Goal: Task Accomplishment & Management: Manage account settings

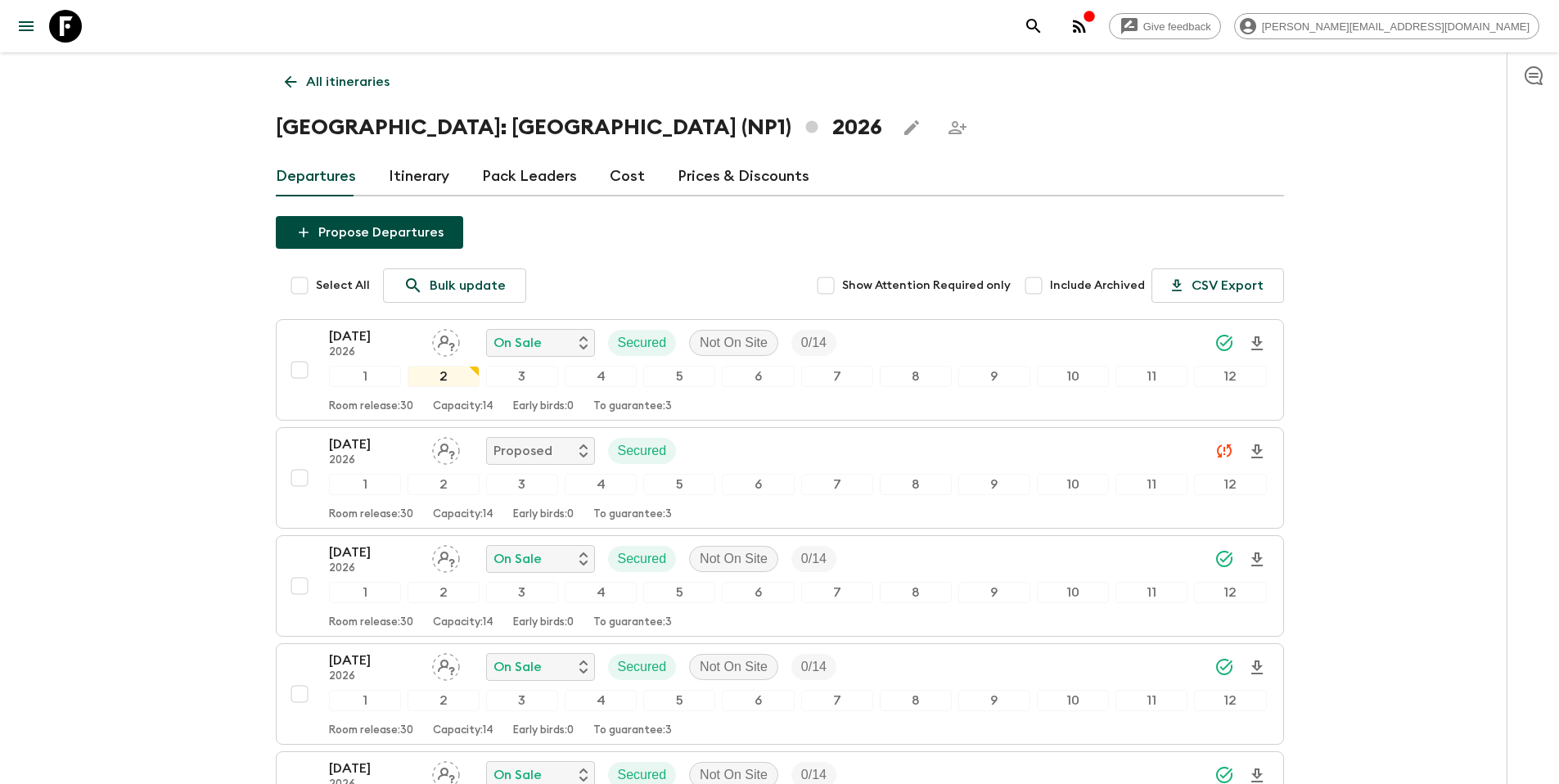
click at [349, 85] on p "All itineraries" at bounding box center [348, 82] width 83 height 19
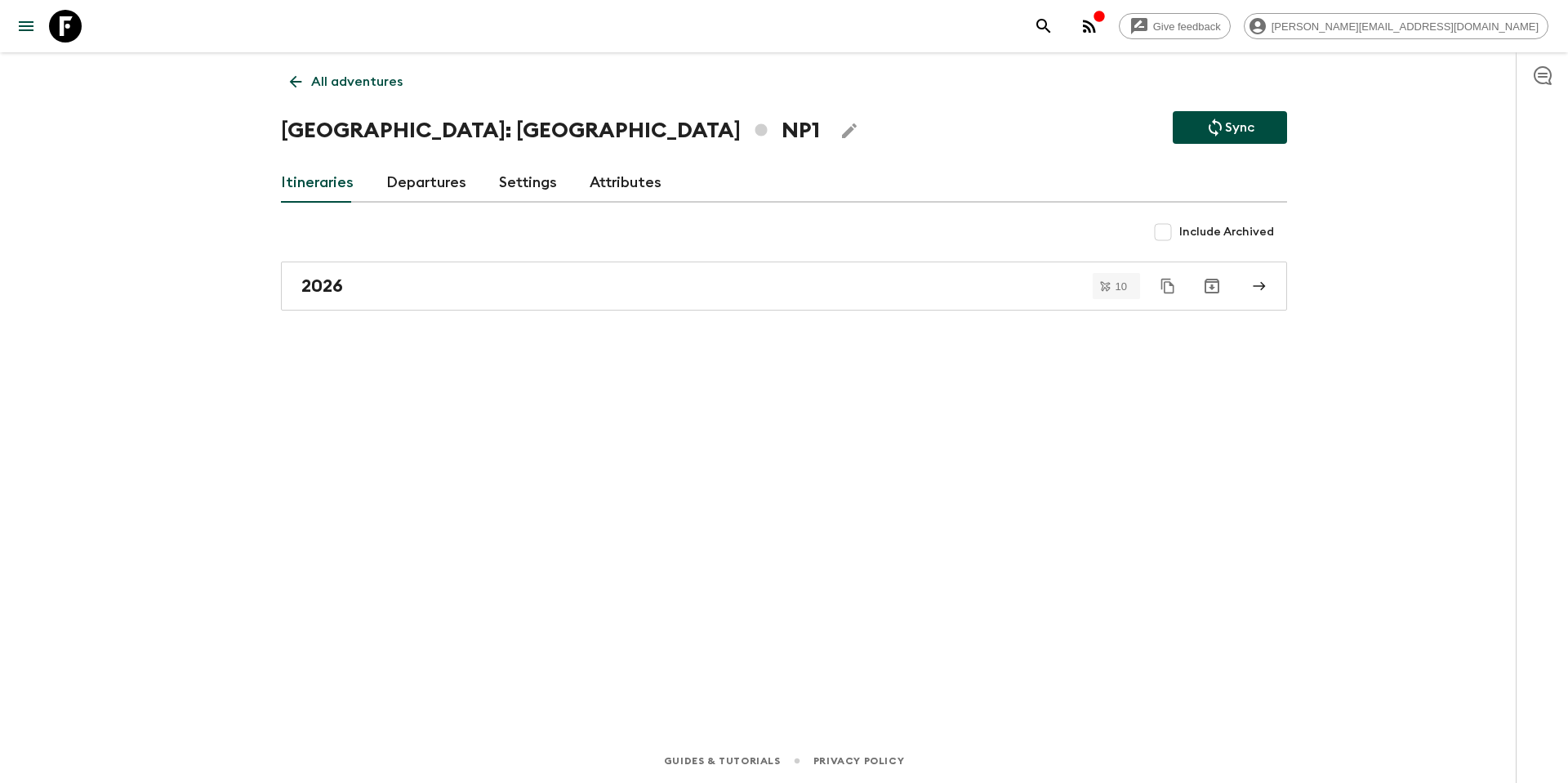
click at [338, 87] on p "All adventures" at bounding box center [357, 82] width 92 height 19
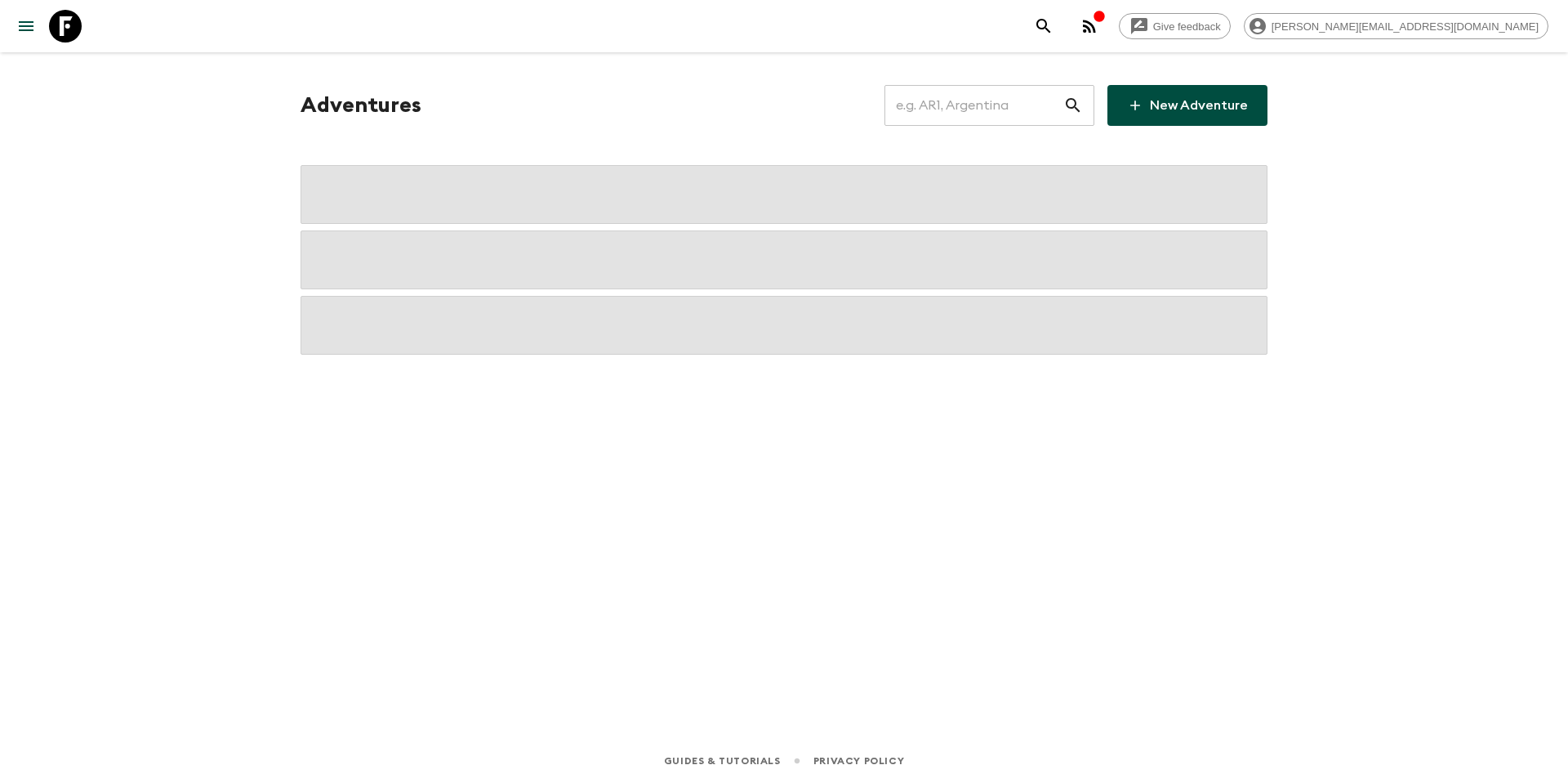
click at [970, 113] on input "text" at bounding box center [974, 105] width 179 height 45
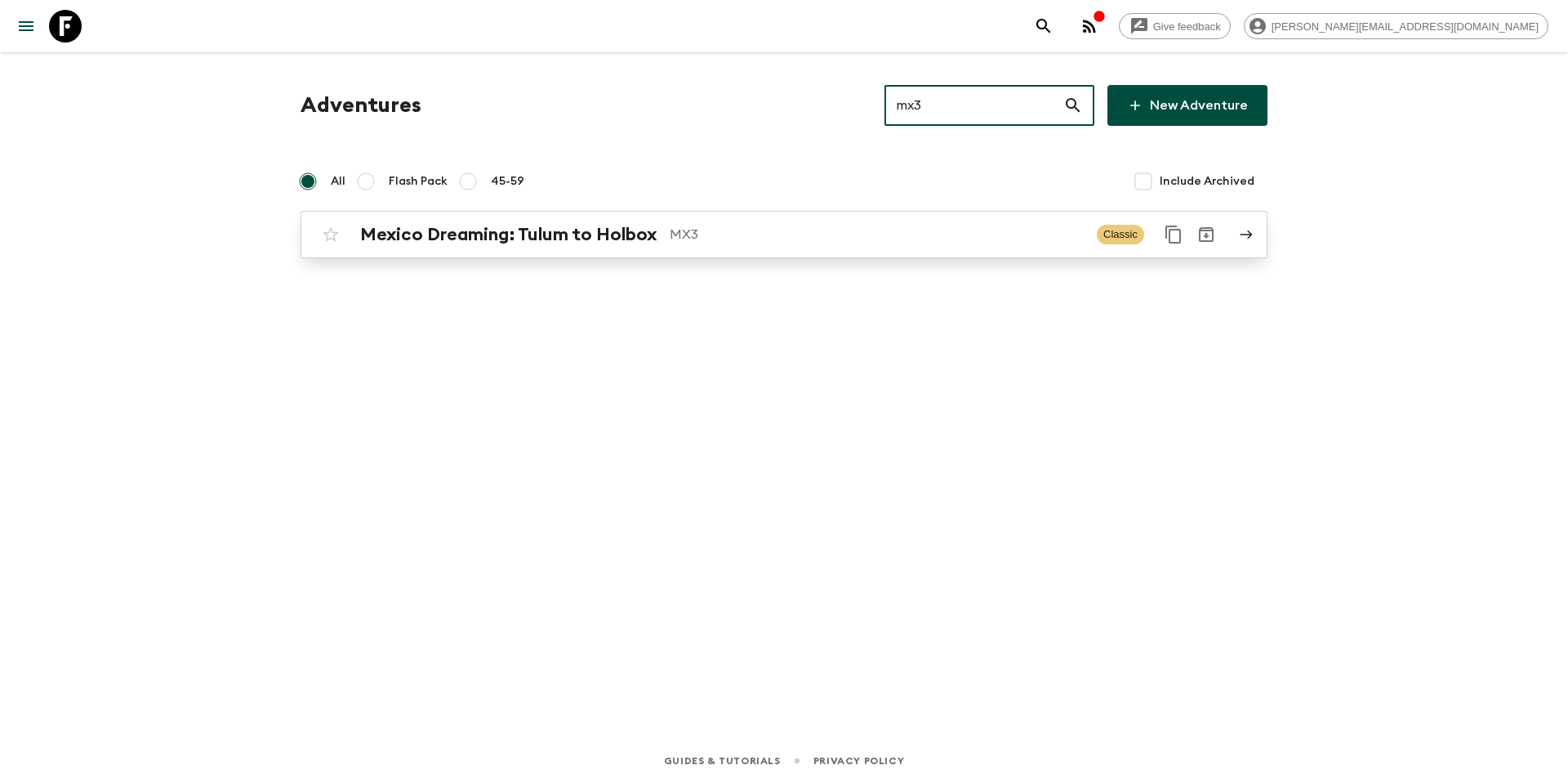
type input "mx3"
click at [841, 229] on p "MX3" at bounding box center [877, 234] width 414 height 19
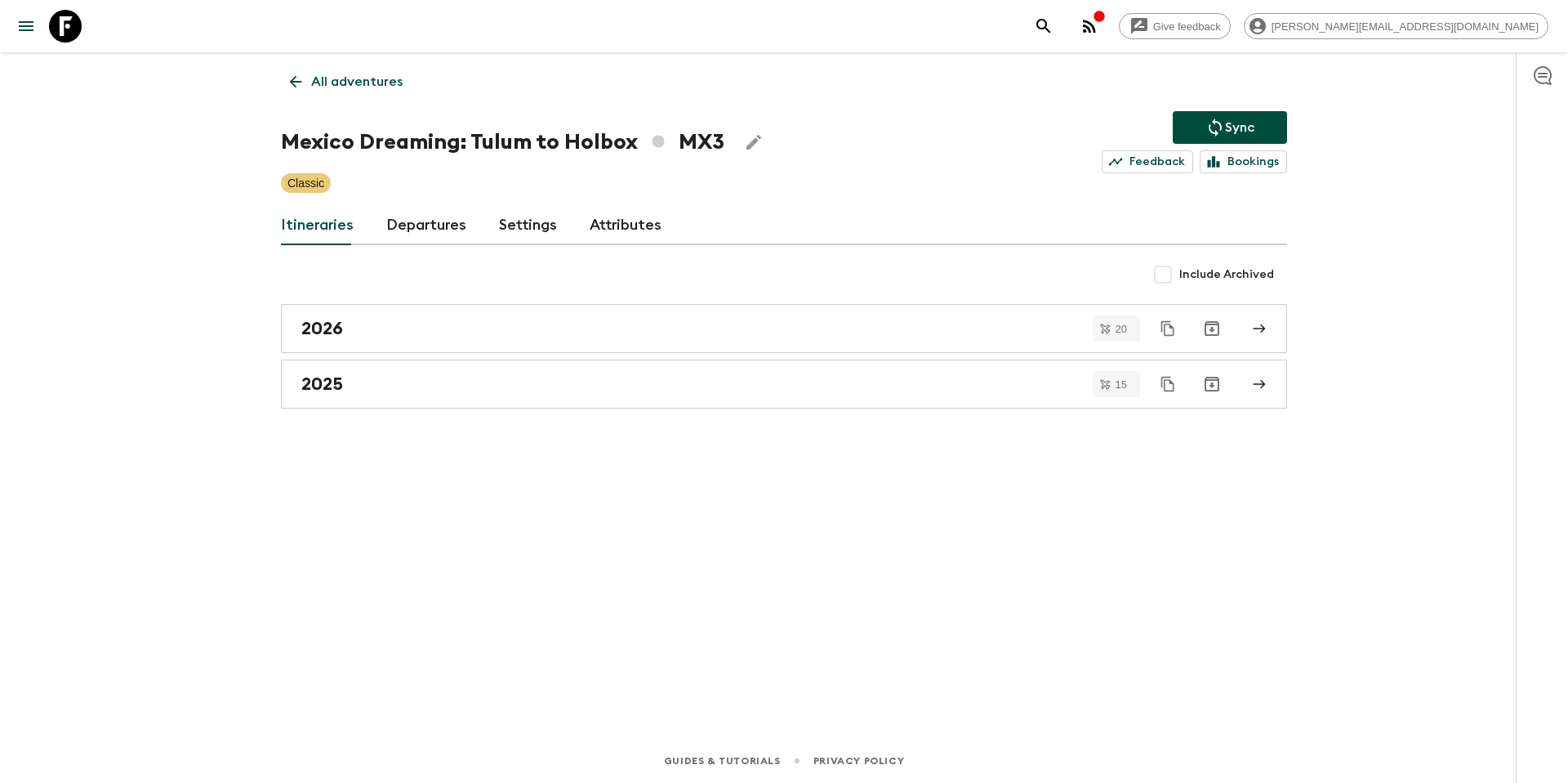
click at [423, 228] on link "Departures" at bounding box center [426, 226] width 80 height 40
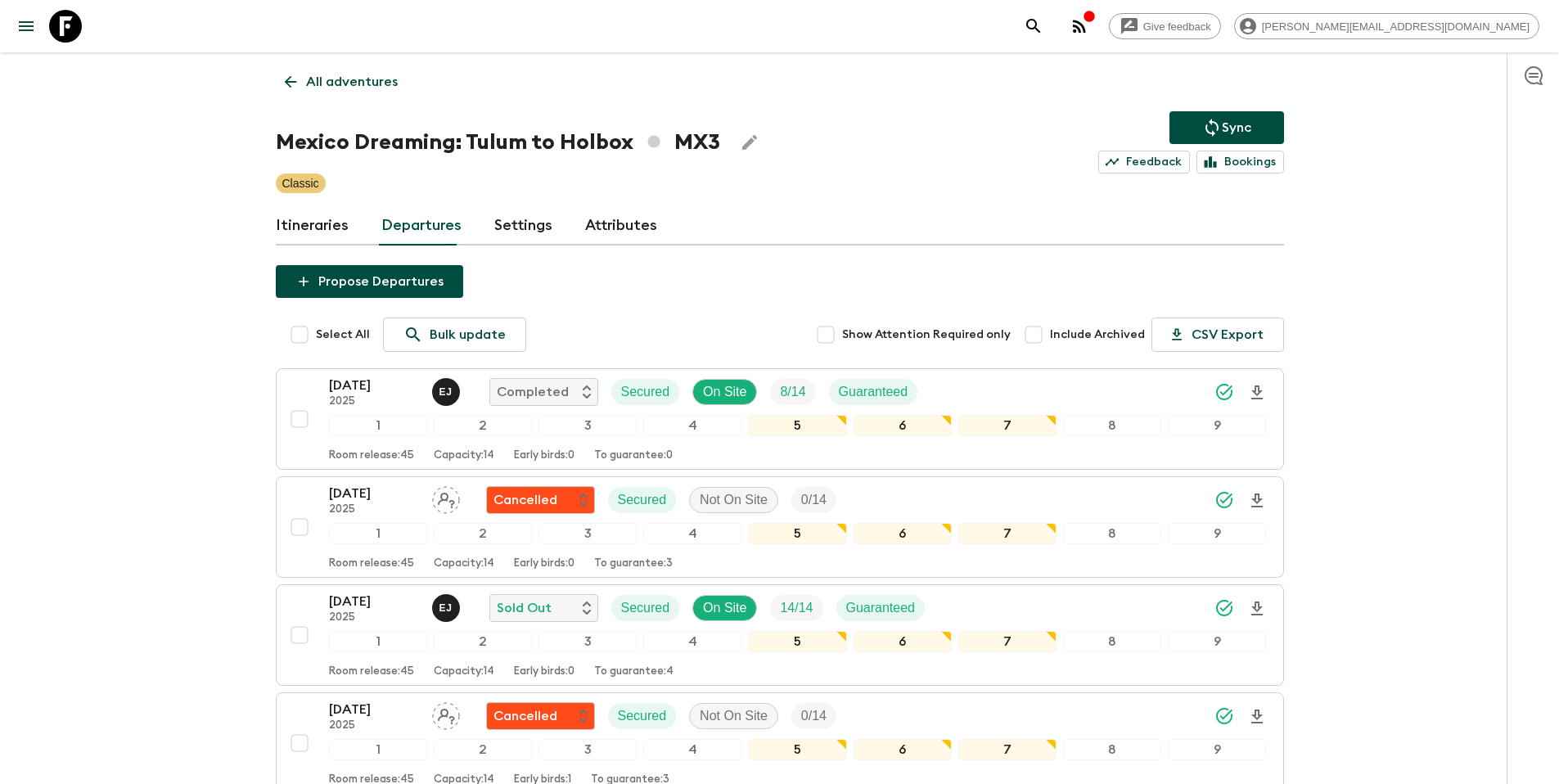
scroll to position [426, 0]
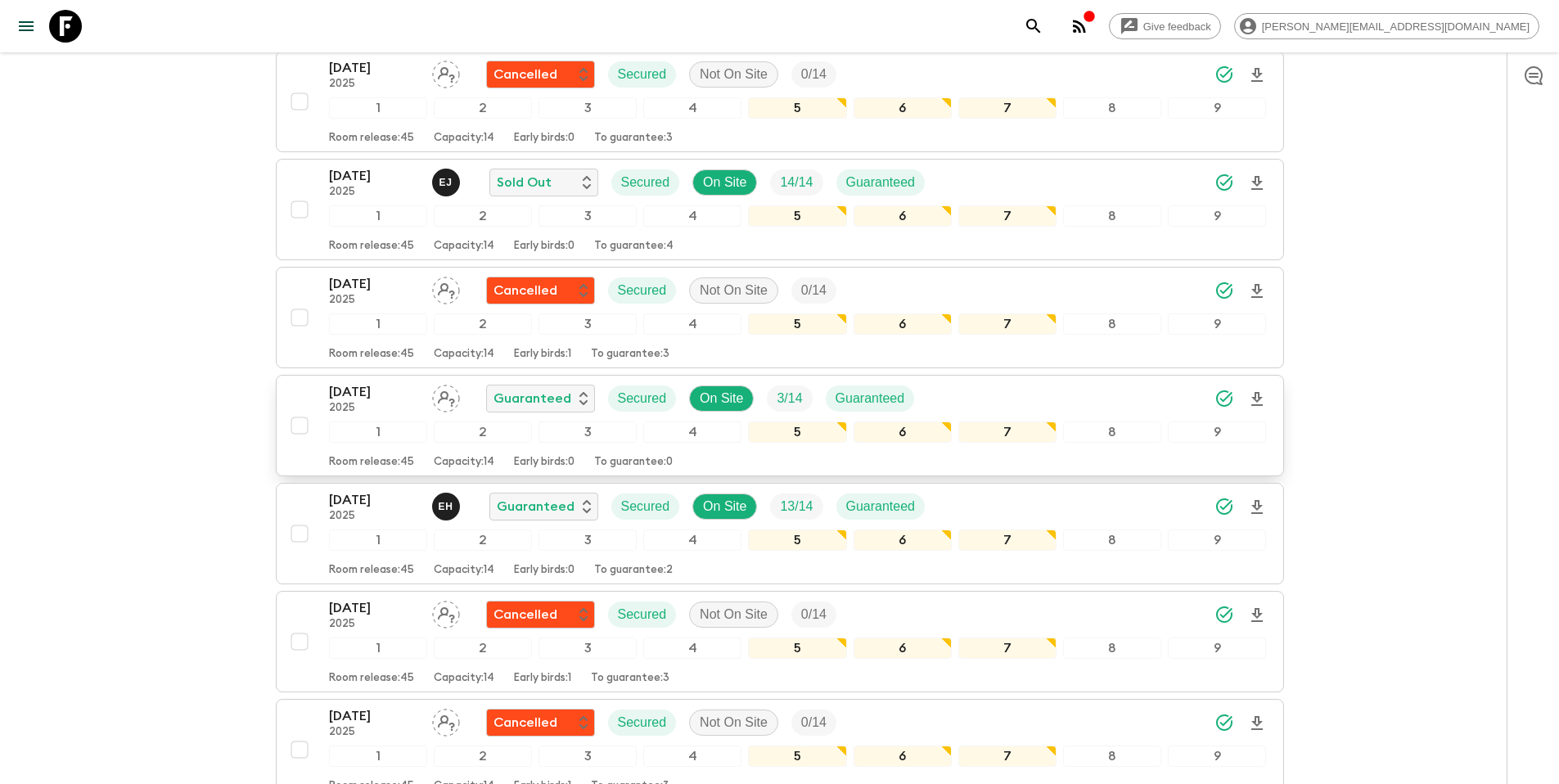
click at [1046, 400] on div "[DATE] 2025 Guaranteed Secured On Site 3 / 14 Guaranteed" at bounding box center [798, 399] width 938 height 33
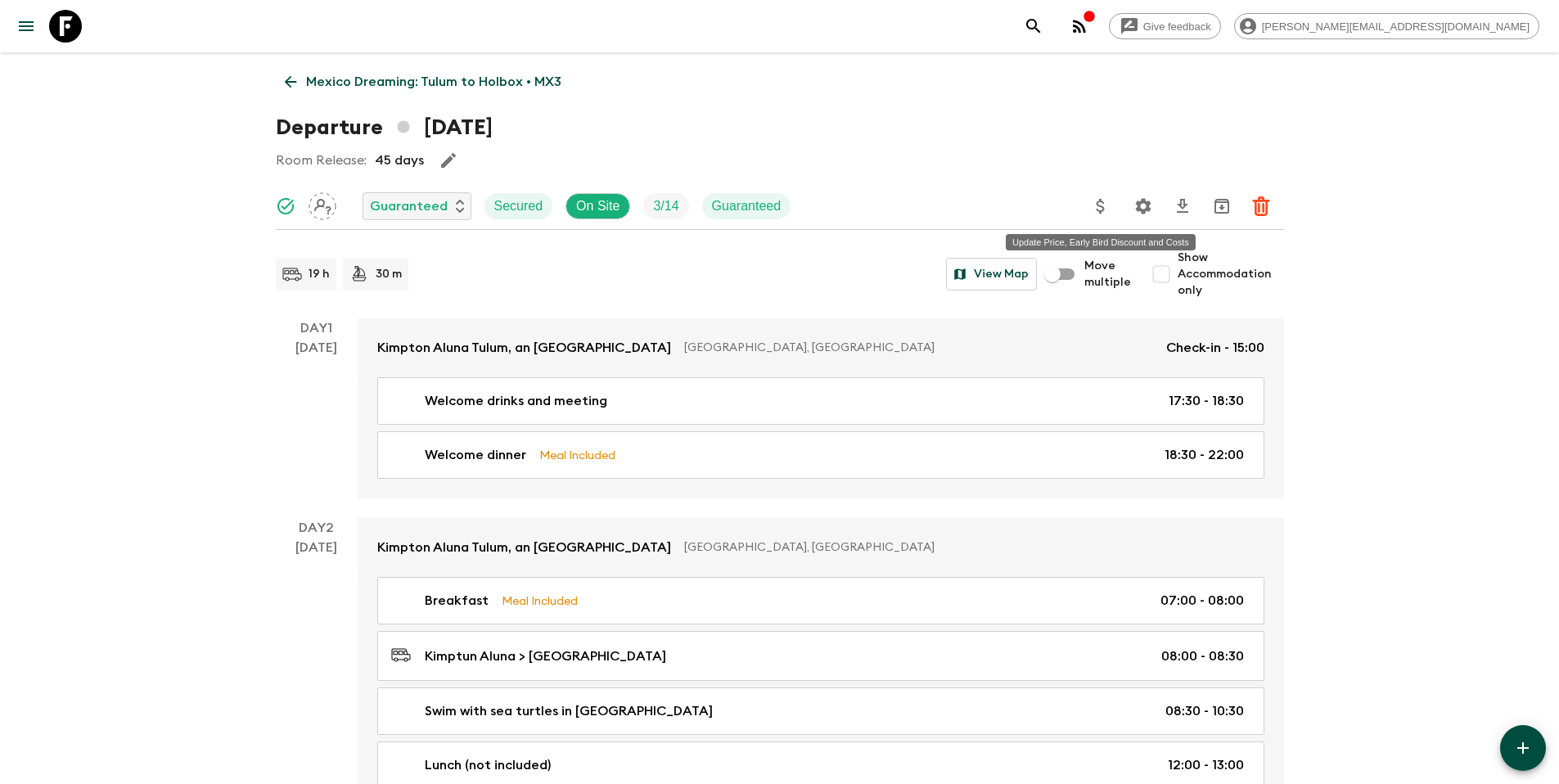
click at [1104, 215] on icon "Update Price, Early Bird Discount and Costs" at bounding box center [1100, 206] width 19 height 19
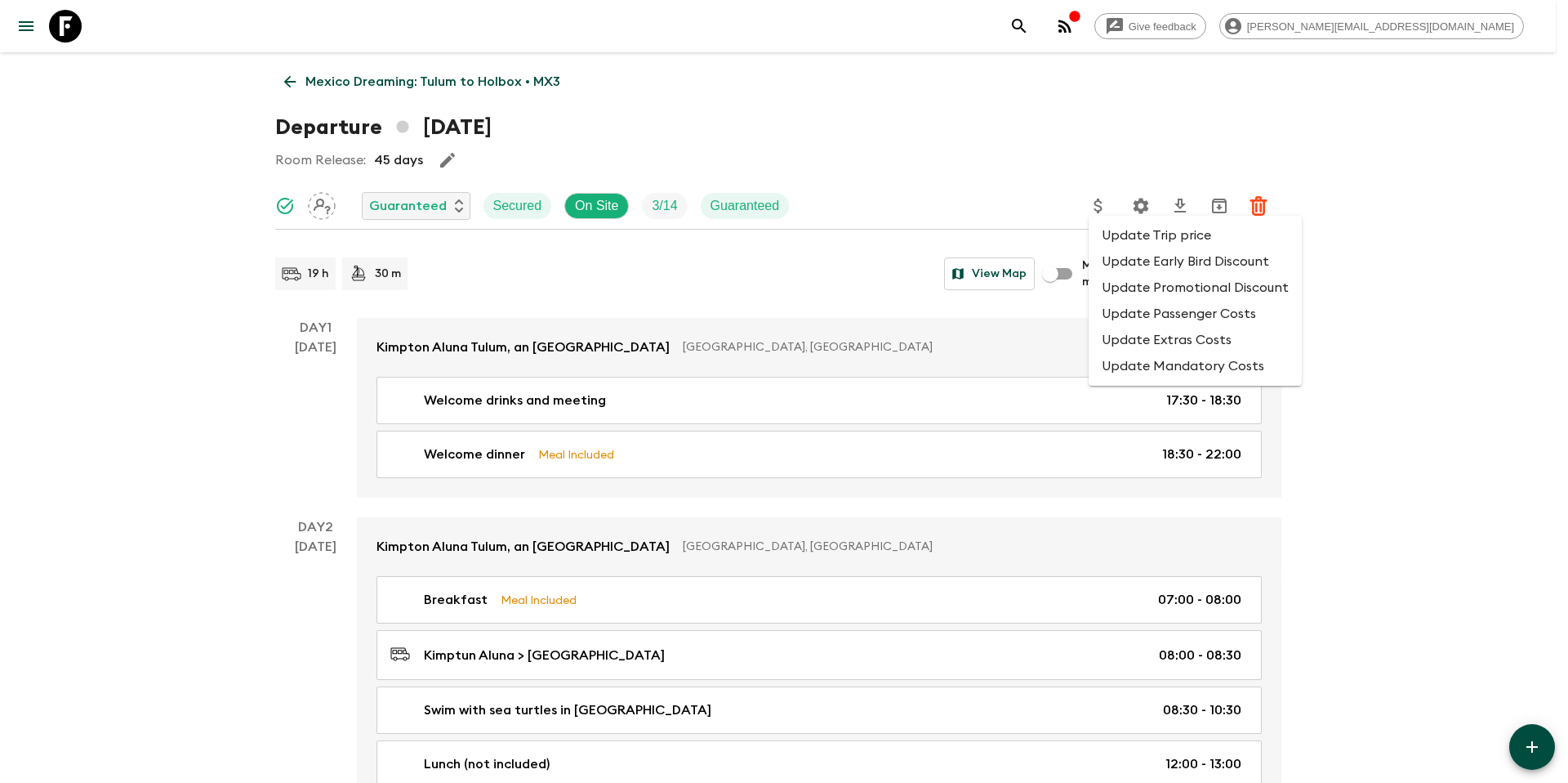
click at [1209, 296] on li "Update Promotional Discount" at bounding box center [1194, 287] width 213 height 26
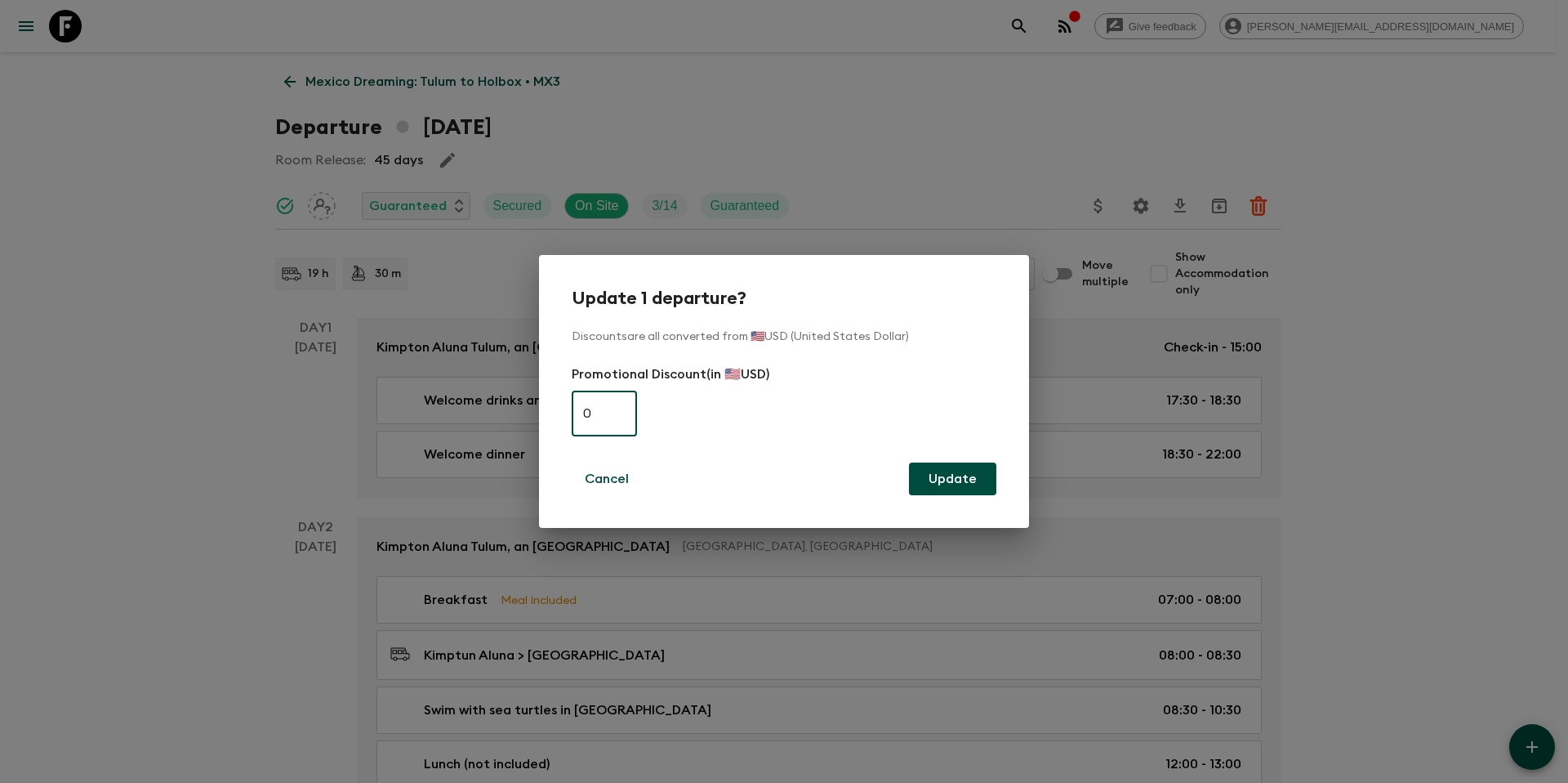
click at [605, 411] on input "0" at bounding box center [604, 413] width 66 height 45
click at [606, 411] on input "0" at bounding box center [604, 413] width 66 height 45
type input "380"
click at [955, 484] on button "Update" at bounding box center [952, 479] width 88 height 33
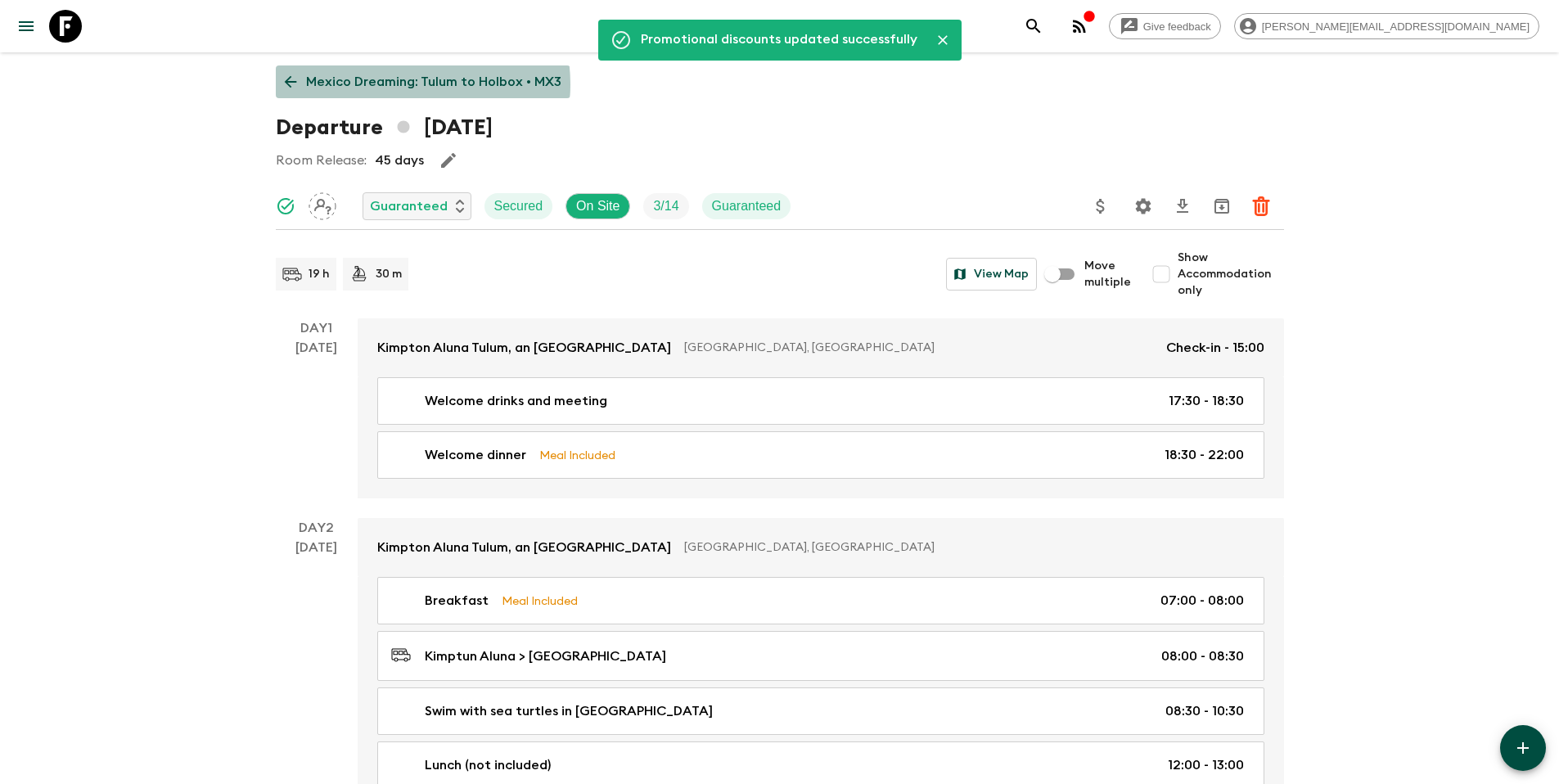
click at [394, 84] on p "Mexico Dreaming: Tulum to Holbox • MX3" at bounding box center [434, 82] width 255 height 19
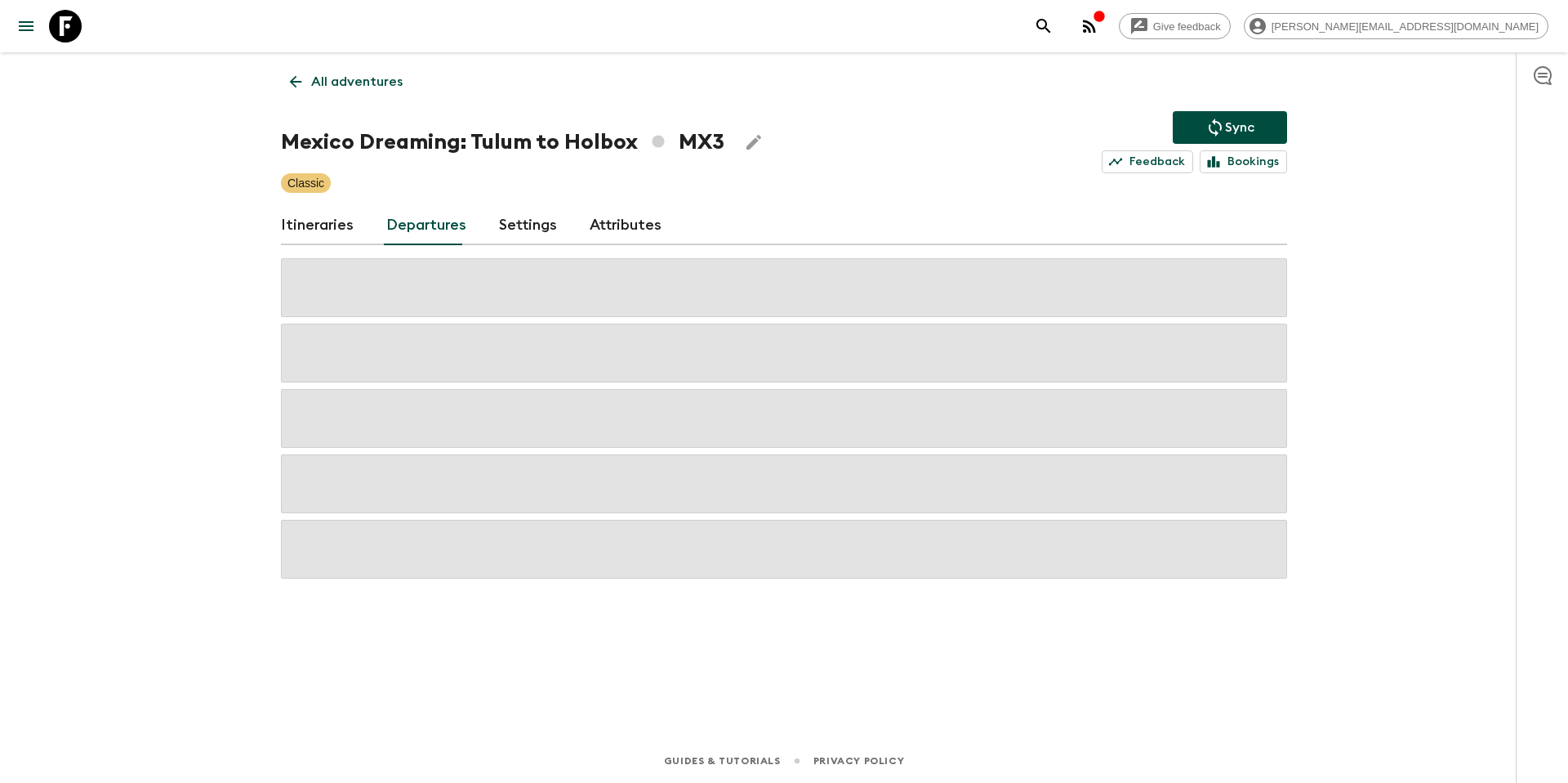
click at [1239, 122] on p "Sync" at bounding box center [1239, 127] width 30 height 19
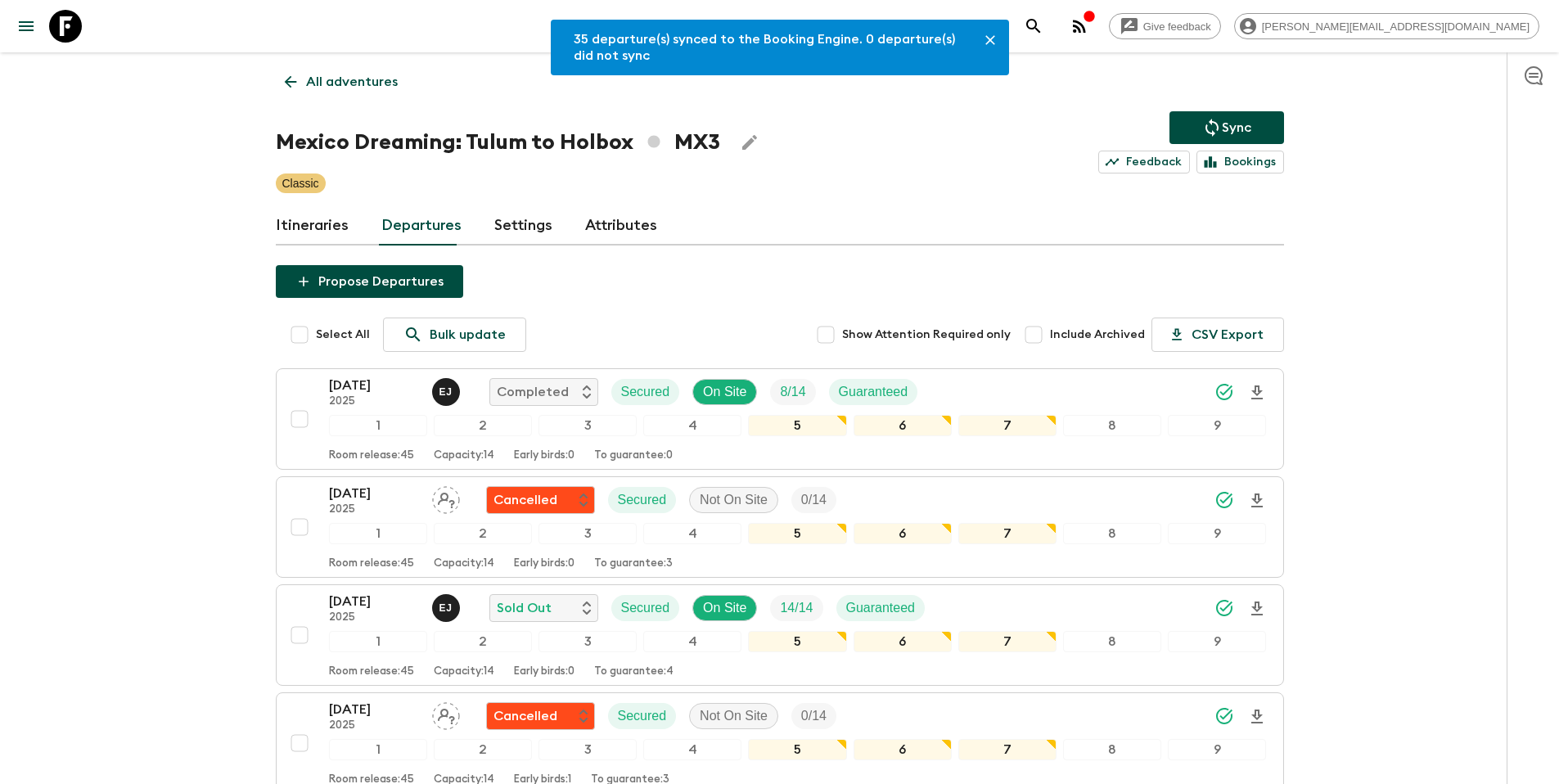
click at [340, 85] on p "All adventures" at bounding box center [352, 82] width 92 height 19
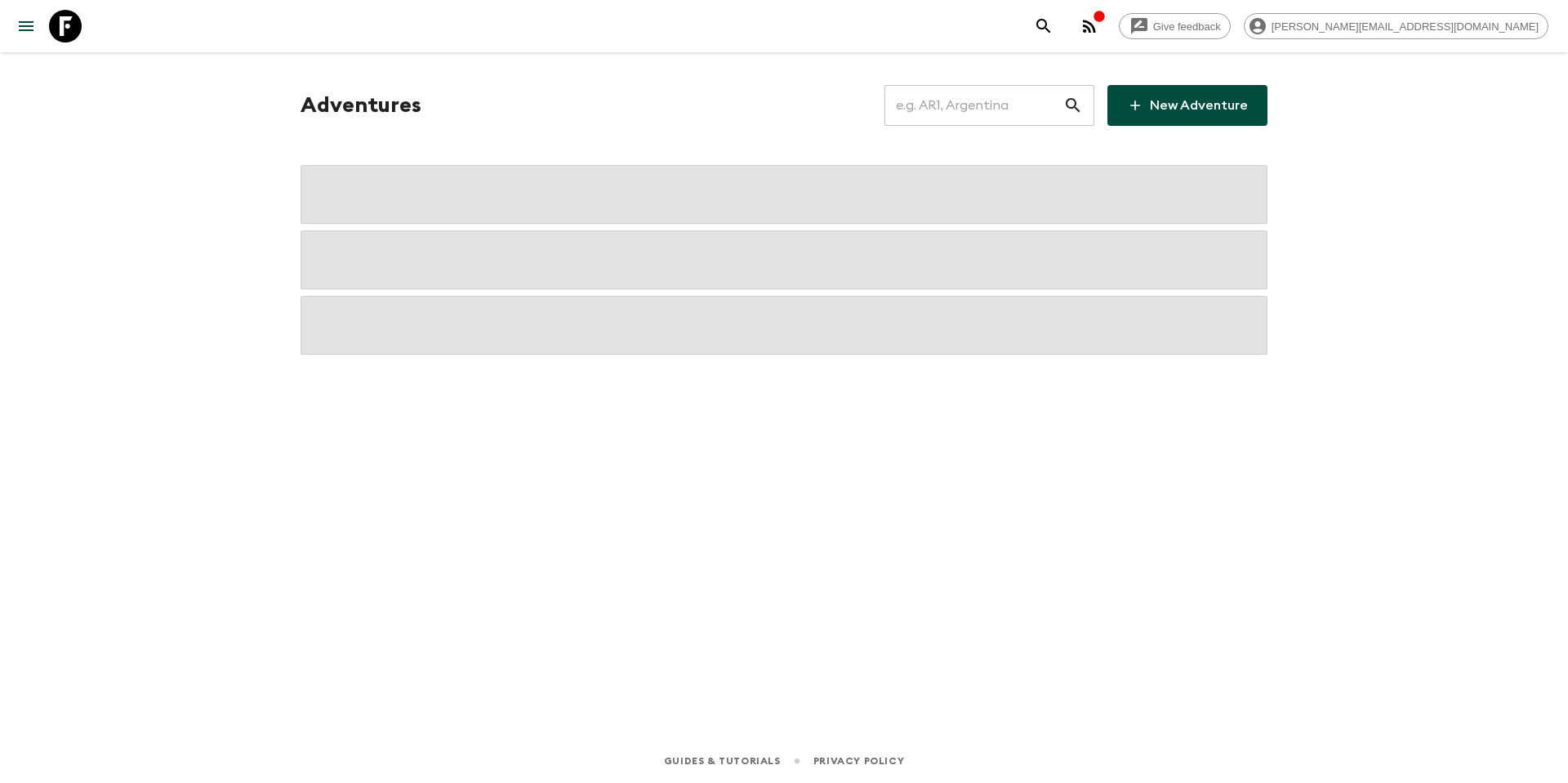
click at [1015, 110] on input "text" at bounding box center [974, 105] width 179 height 45
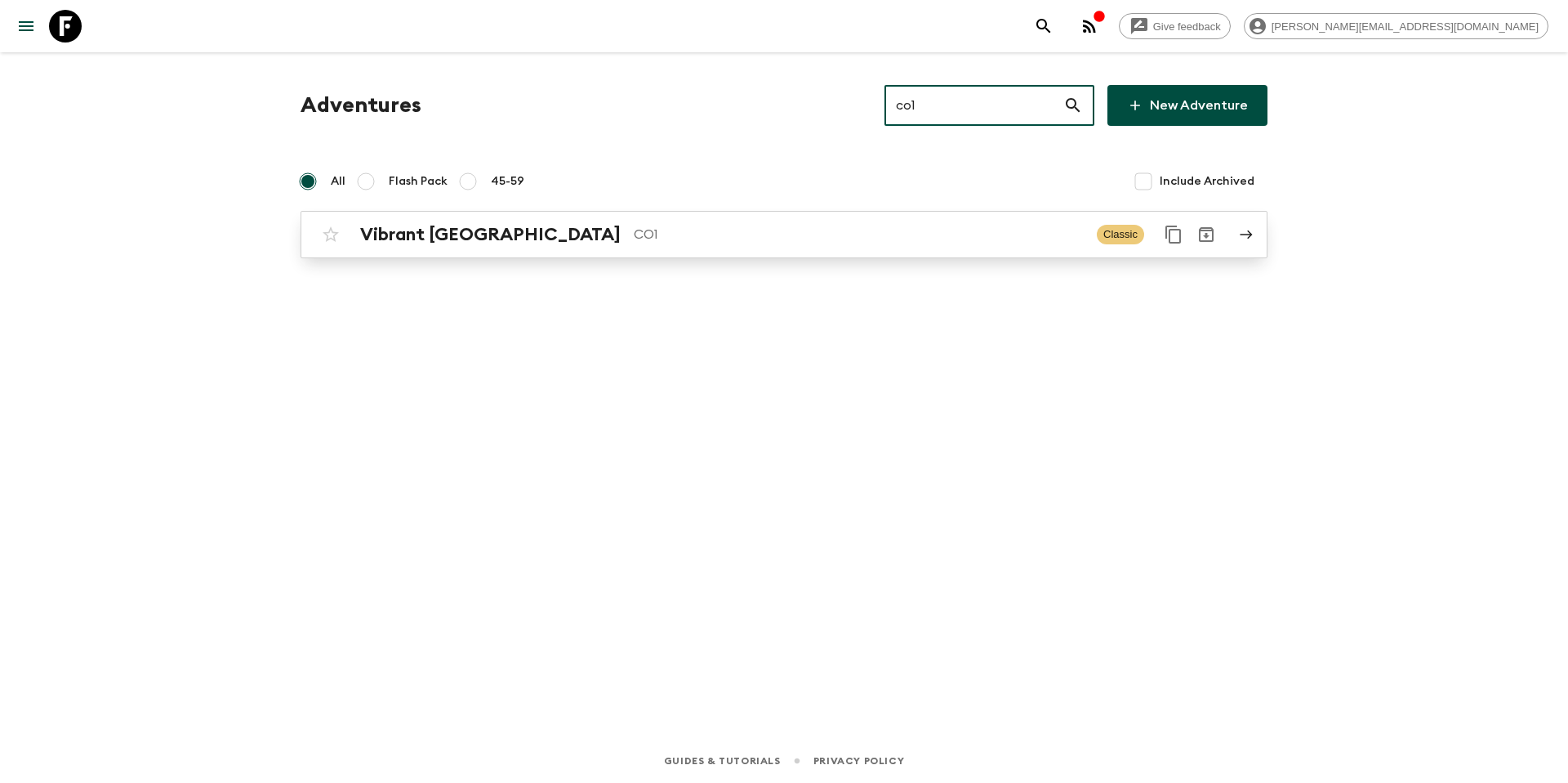
type input "co1"
click at [634, 241] on p "CO1" at bounding box center [859, 234] width 450 height 19
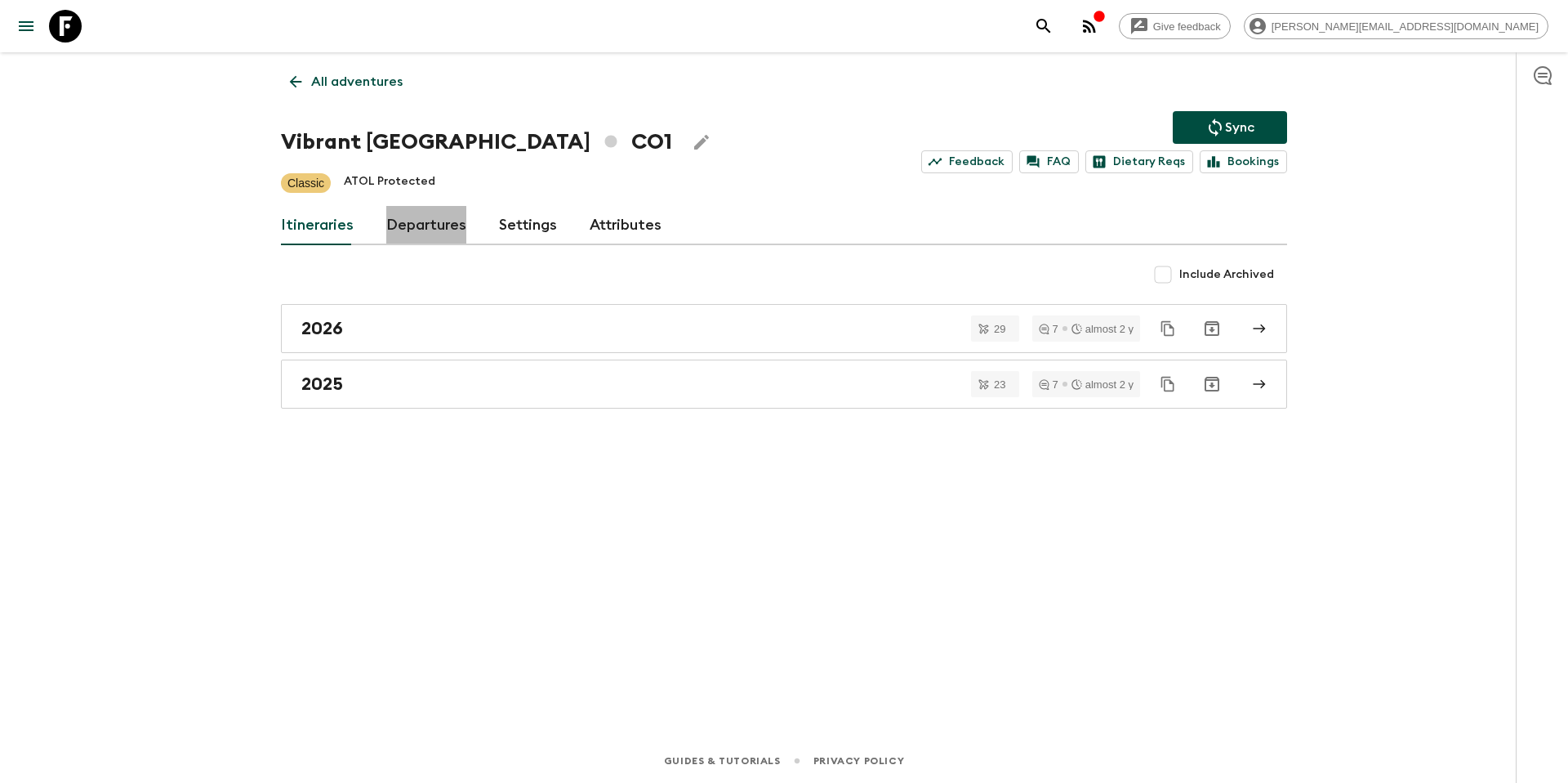
click at [420, 233] on link "Departures" at bounding box center [426, 226] width 80 height 40
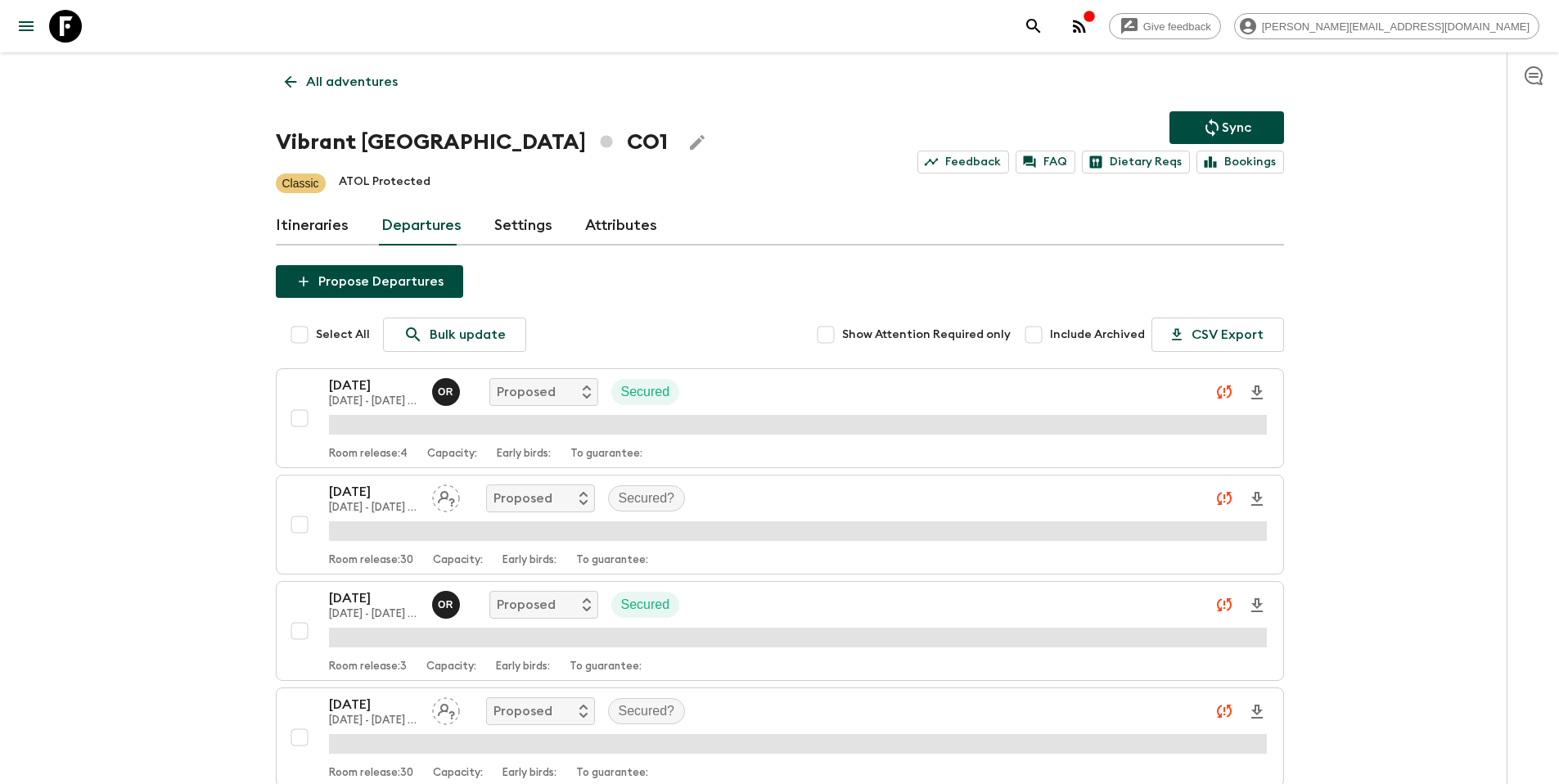
scroll to position [3503, 0]
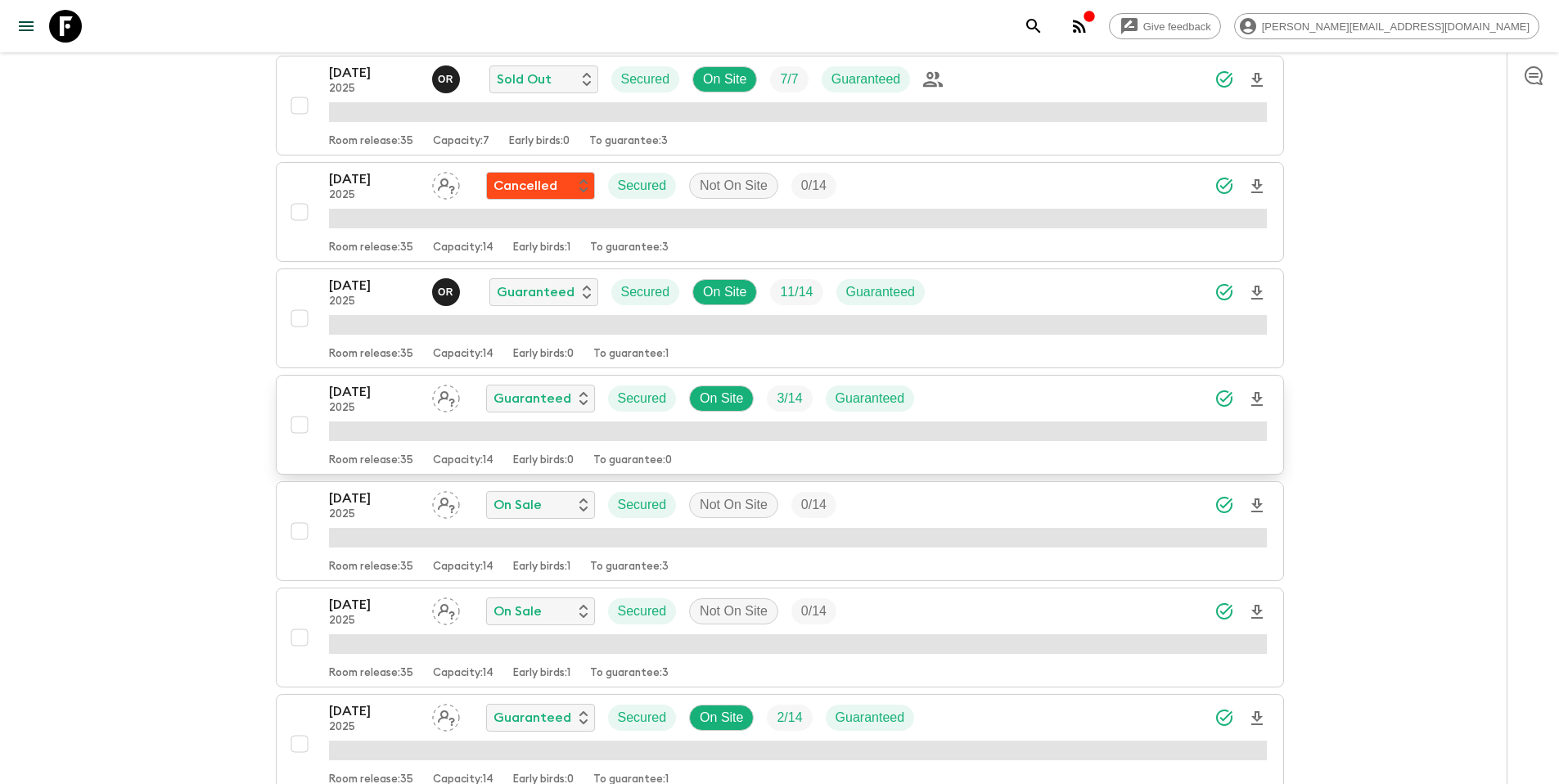
click at [952, 400] on div "[DATE] 2025 Guaranteed Secured On Site 3 / 14 Guaranteed" at bounding box center [798, 399] width 938 height 33
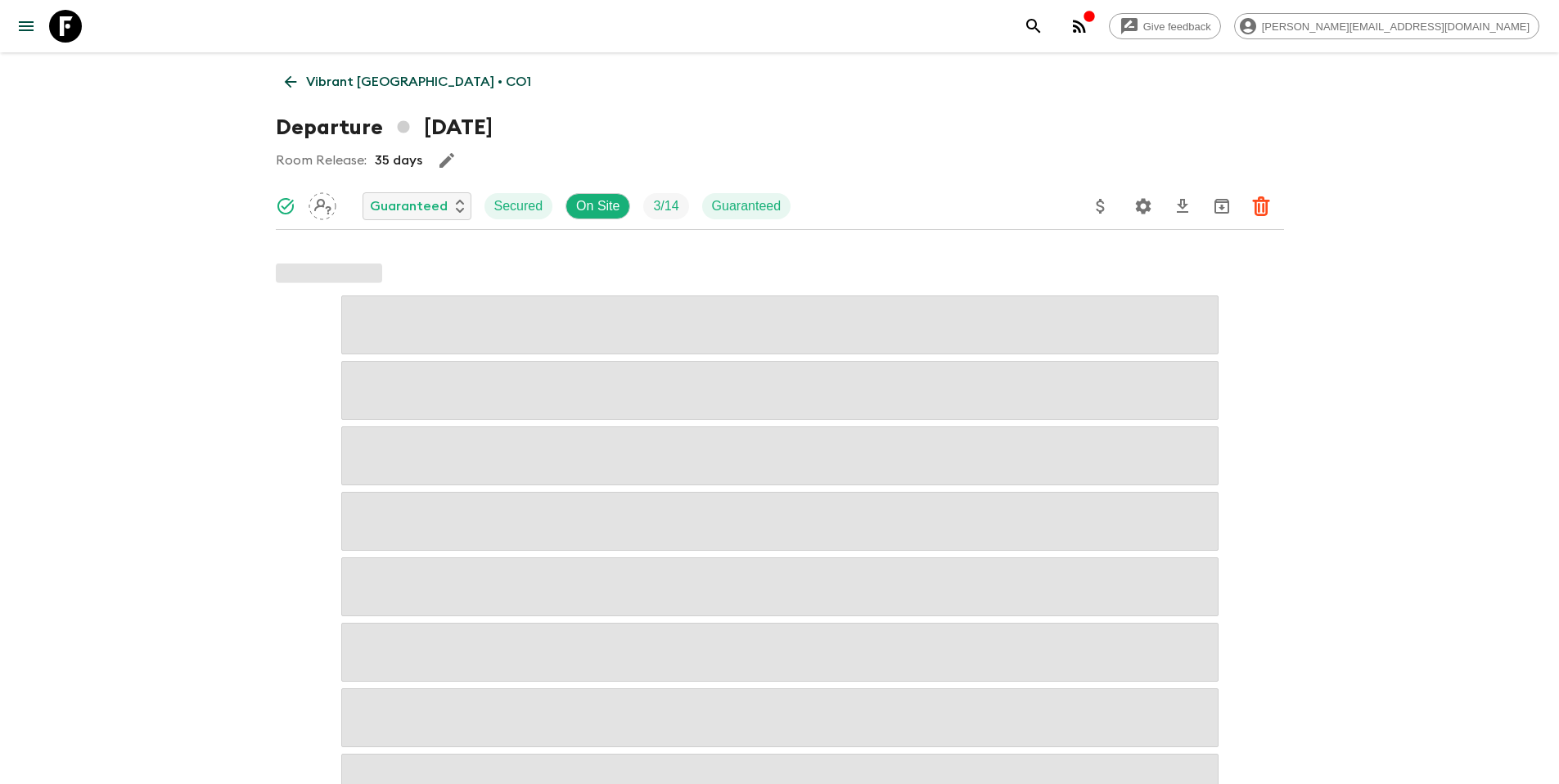
click at [1107, 210] on icon "Update Price, Early Bird Discount and Costs" at bounding box center [1100, 206] width 19 height 19
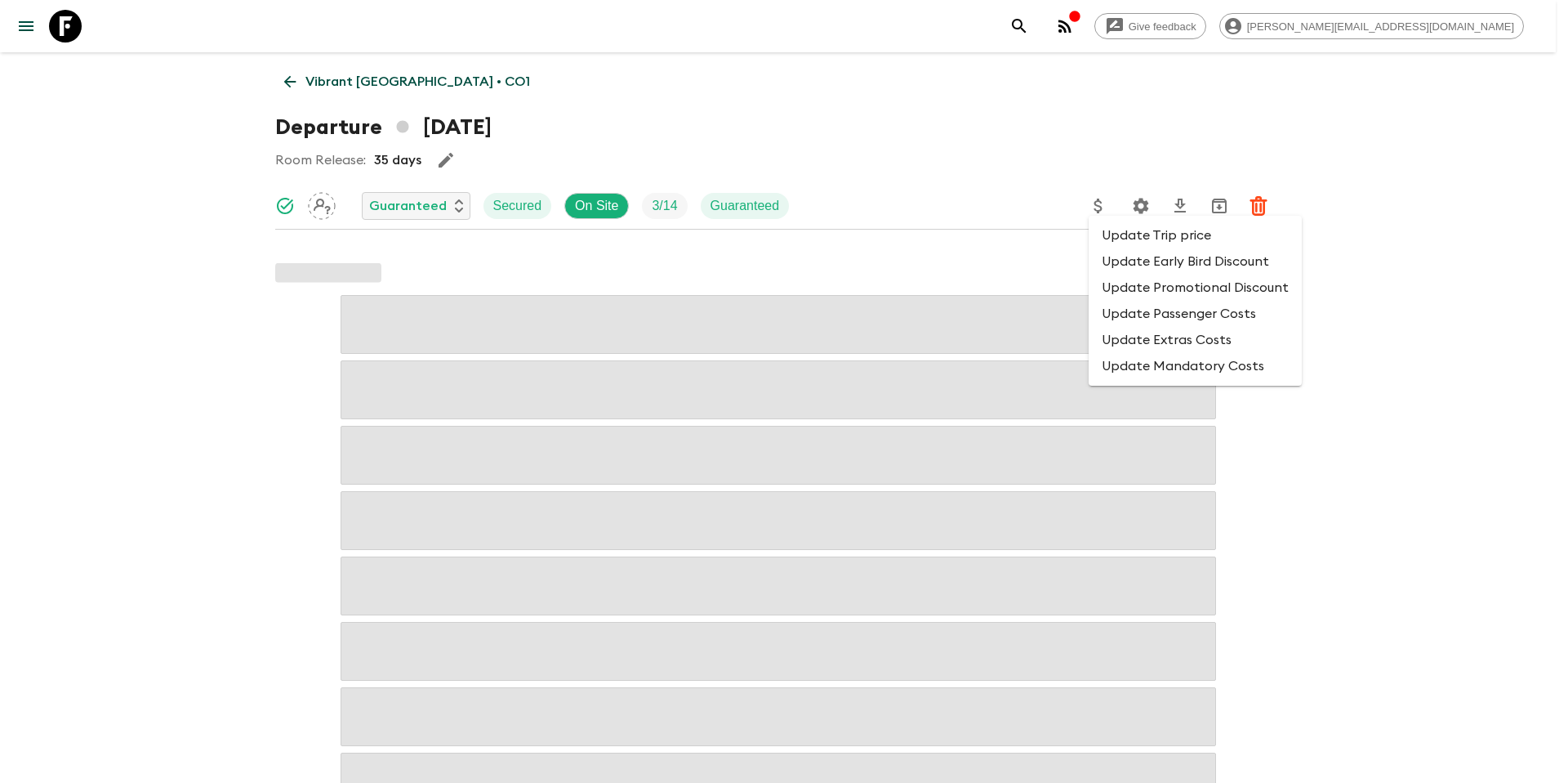
click at [1148, 295] on li "Update Promotional Discount" at bounding box center [1194, 287] width 213 height 26
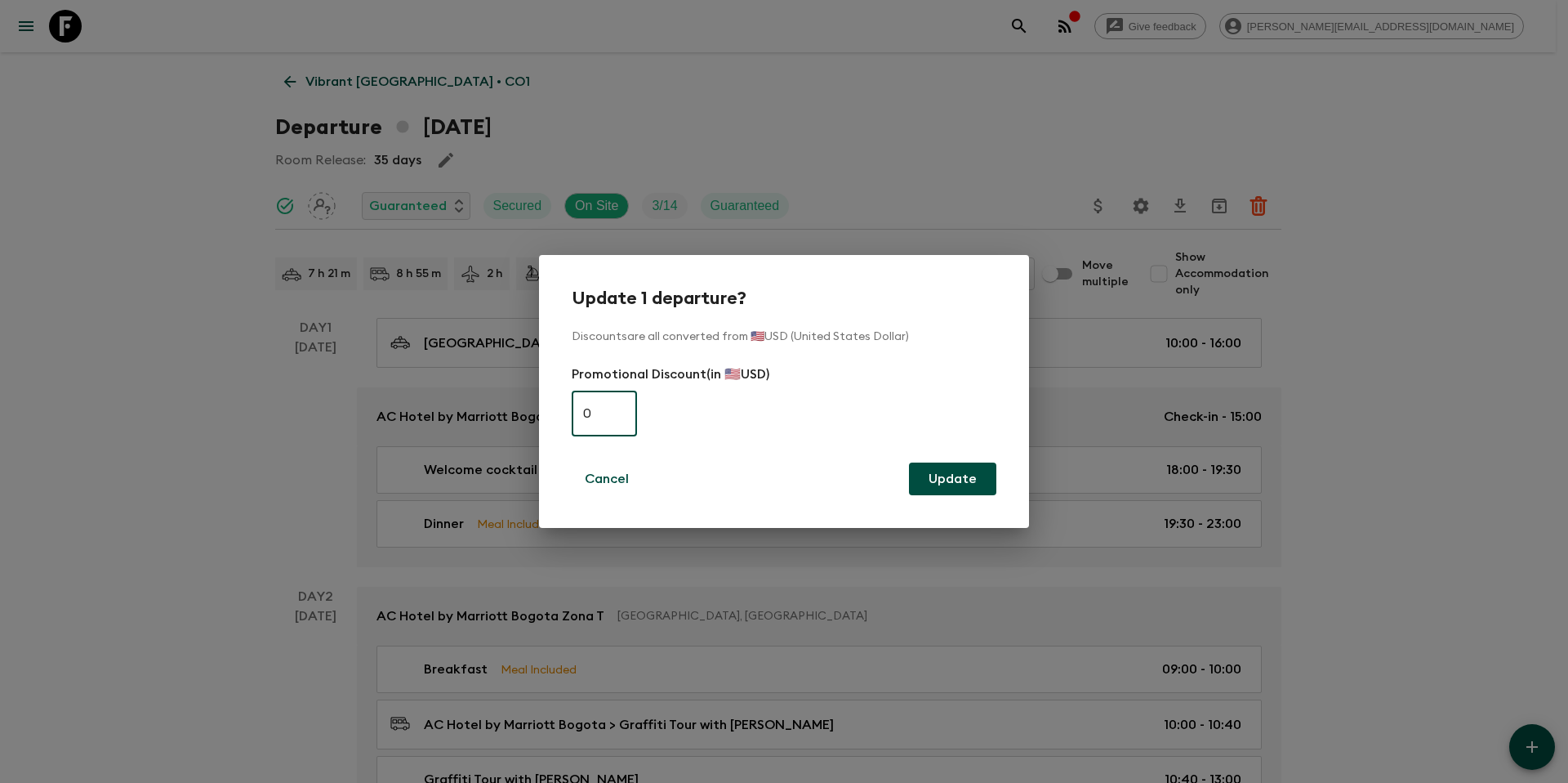
click at [607, 410] on input "0" at bounding box center [604, 413] width 66 height 45
paste input "43"
type input "430"
drag, startPoint x: 953, startPoint y: 479, endPoint x: 796, endPoint y: 277, distance: 255.8
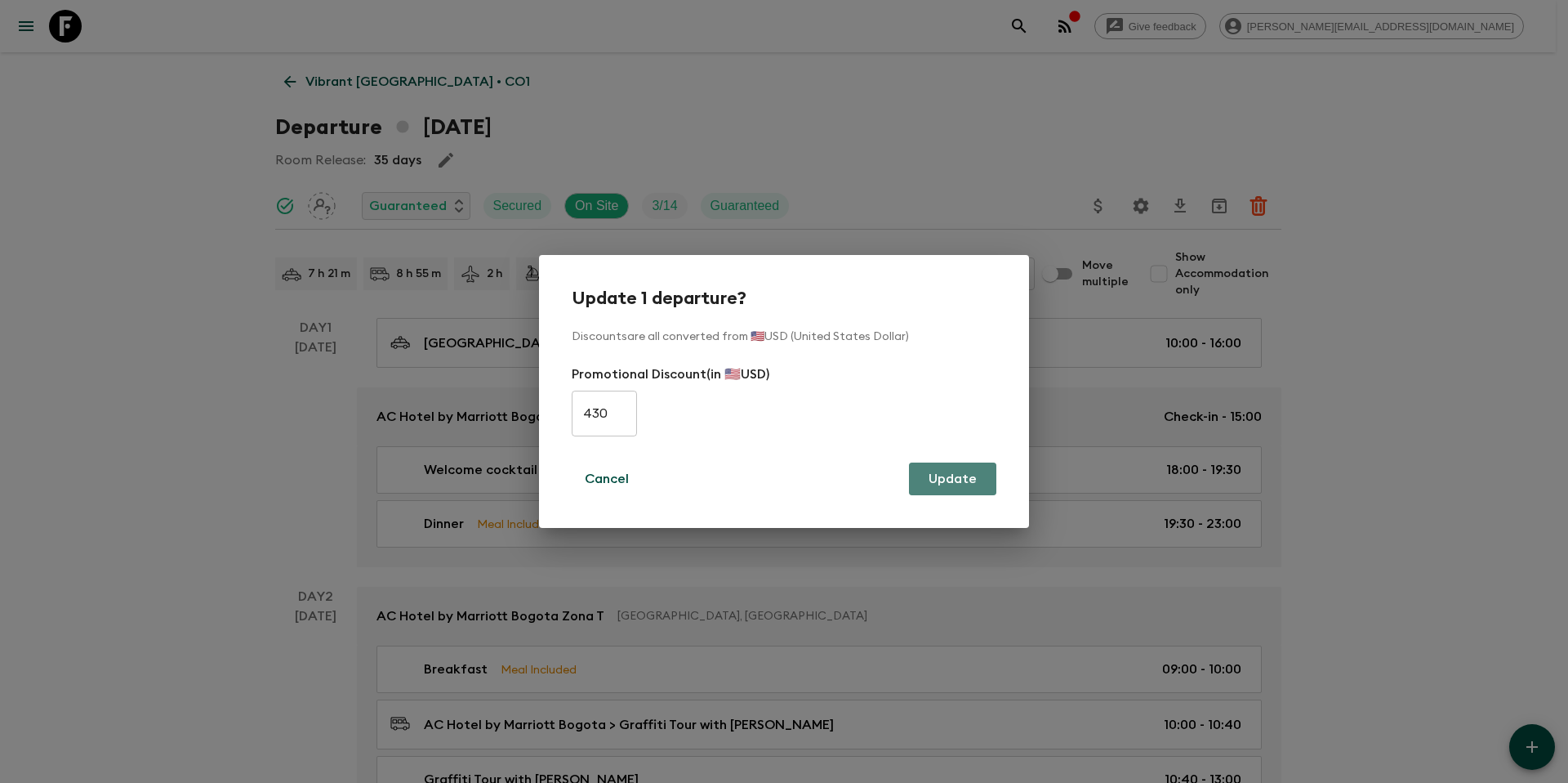
click at [952, 478] on button "Update" at bounding box center [952, 479] width 88 height 33
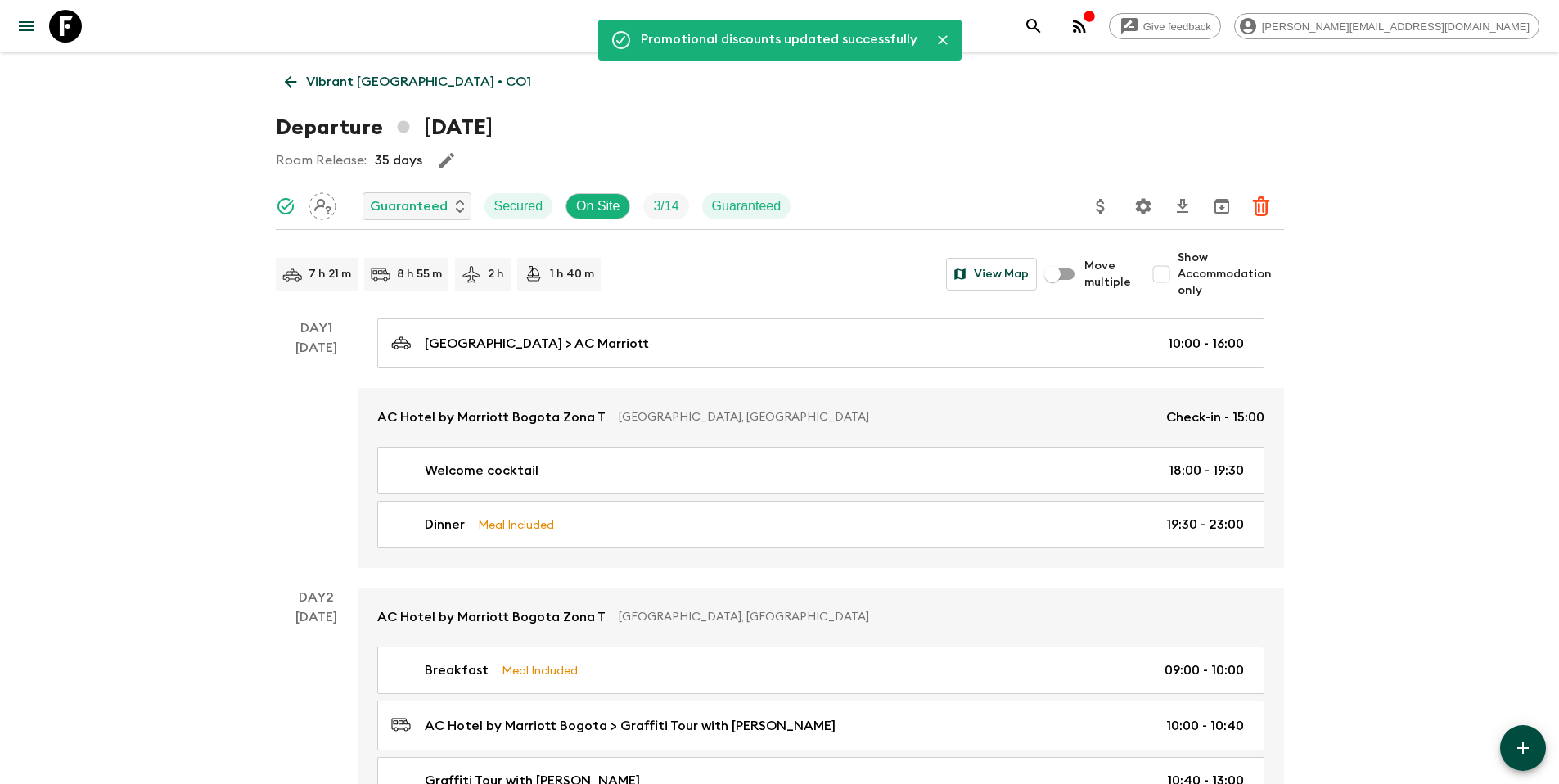
click at [388, 86] on p "Vibrant [GEOGRAPHIC_DATA] • CO1" at bounding box center [418, 82] width 225 height 19
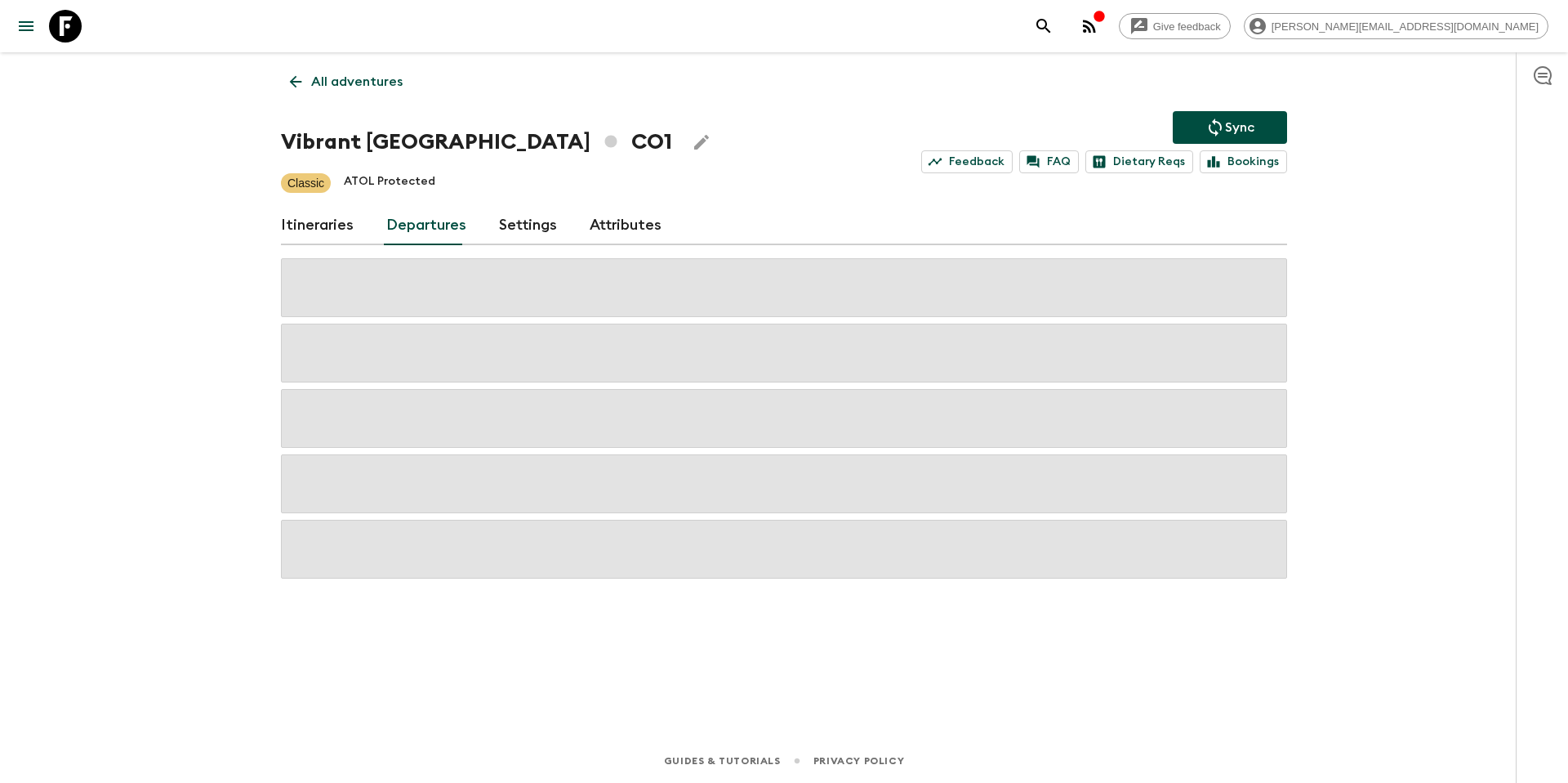
click at [1226, 128] on p "Sync" at bounding box center [1239, 127] width 30 height 19
